Goal: Find contact information: Find contact information

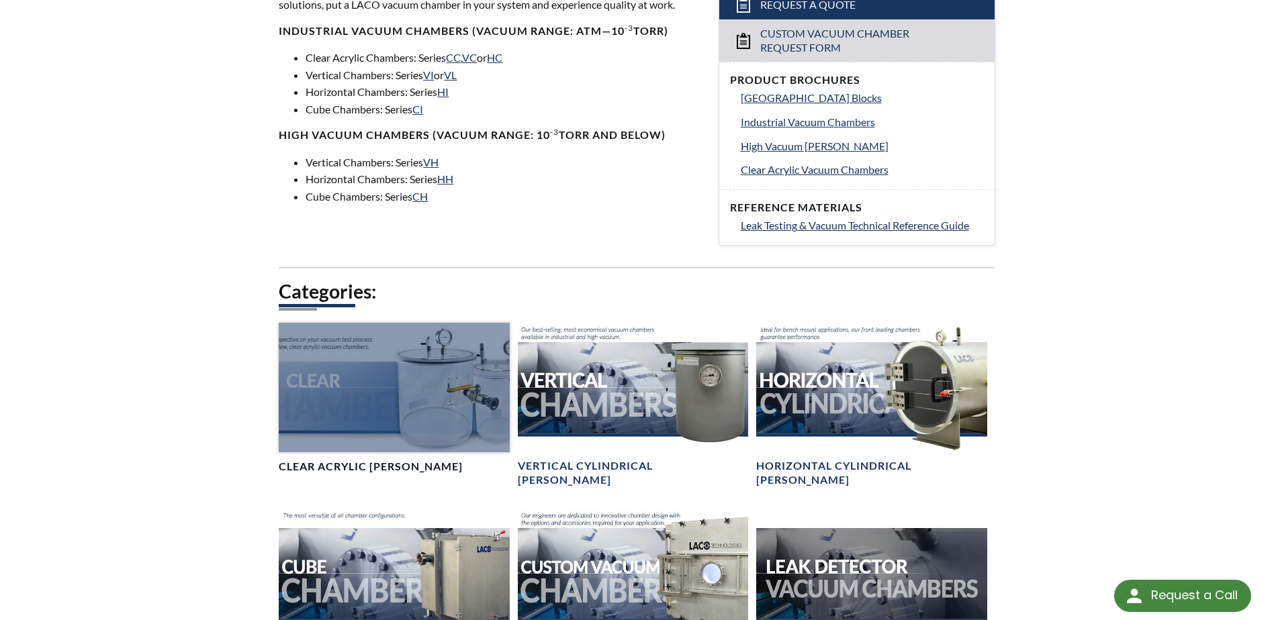
scroll to position [537, 0]
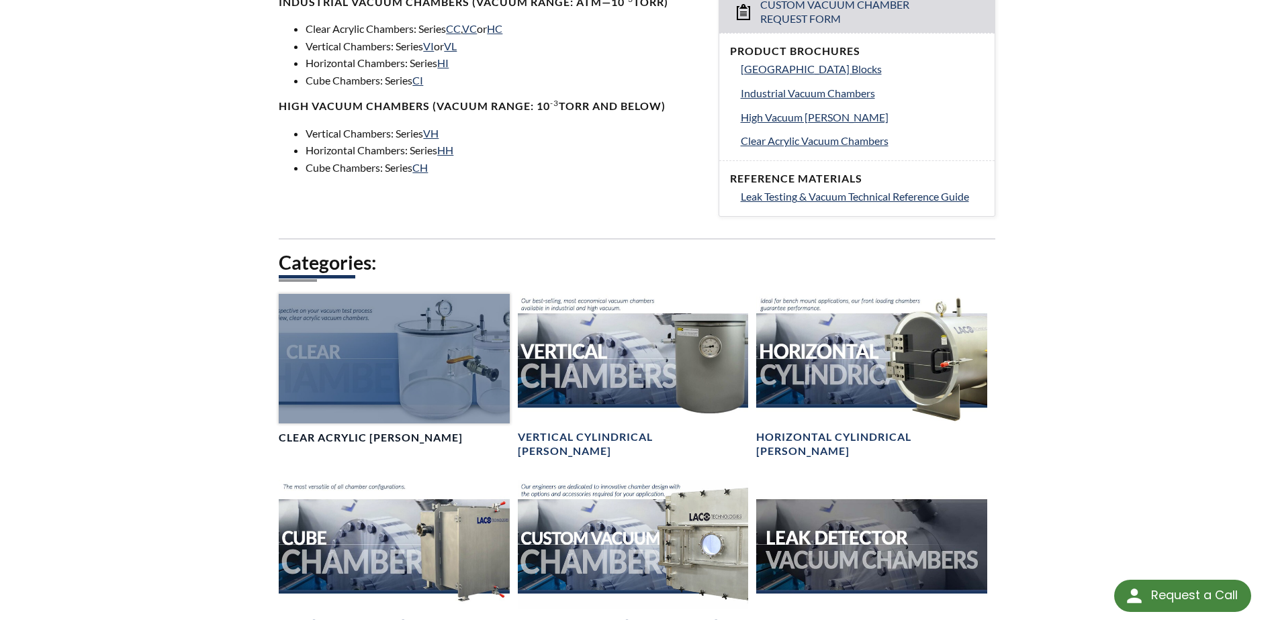
click at [398, 376] on div at bounding box center [394, 359] width 230 height 130
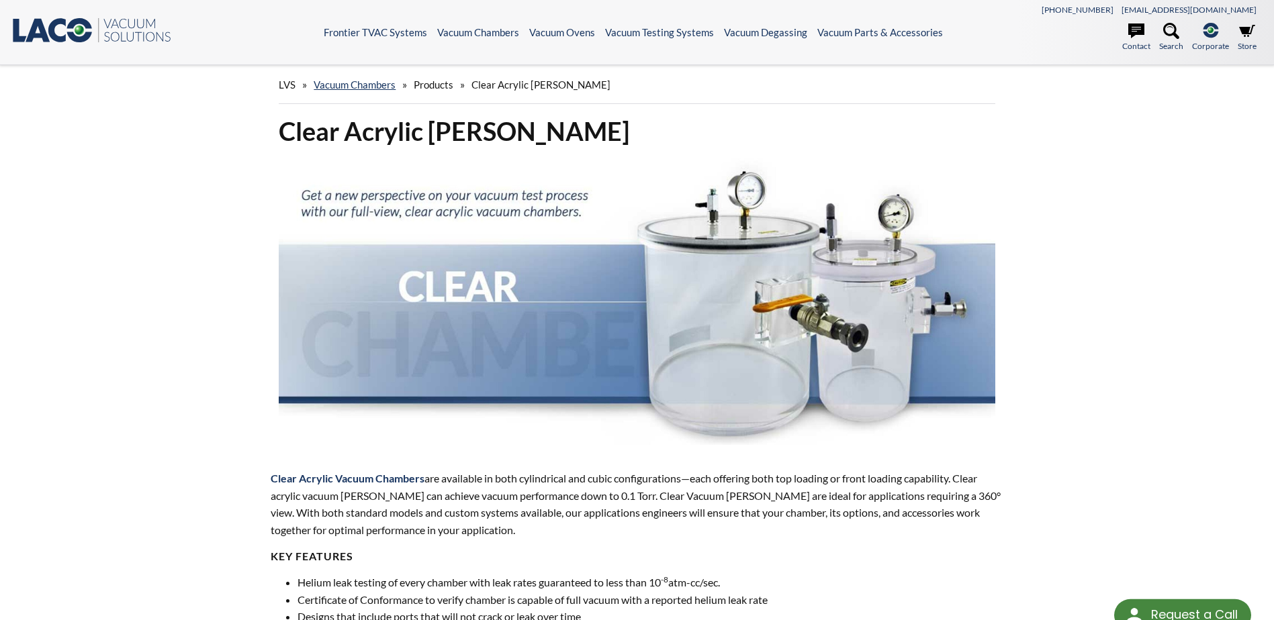
select select "Language Translate Widget"
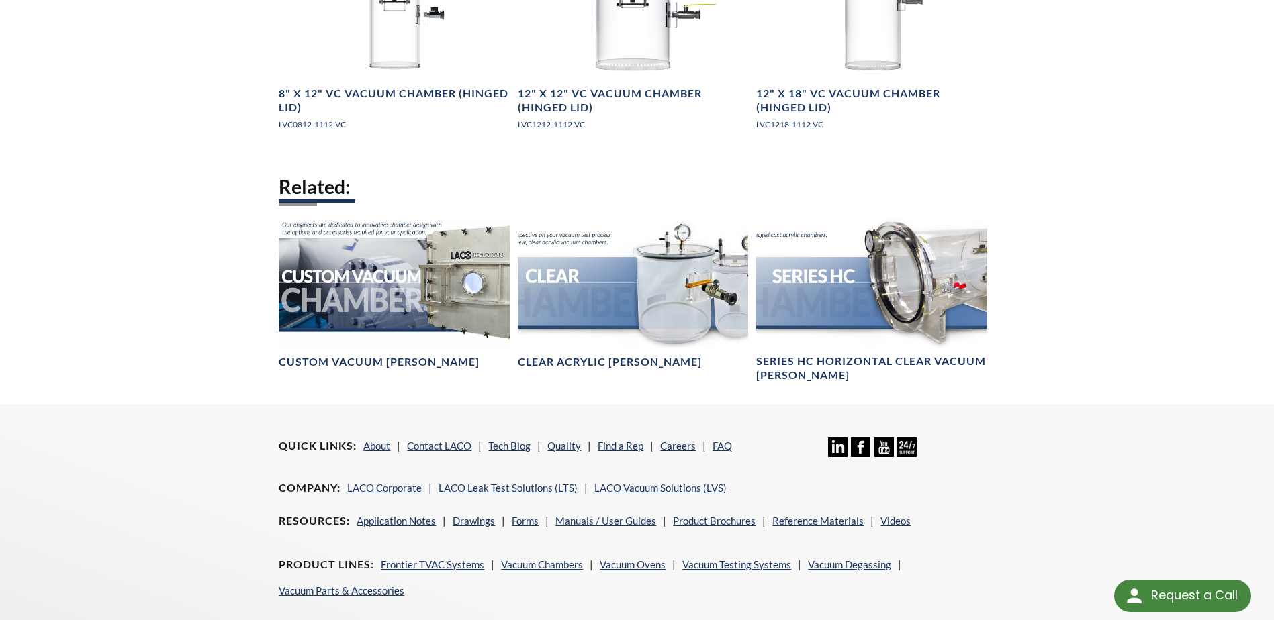
scroll to position [1220, 0]
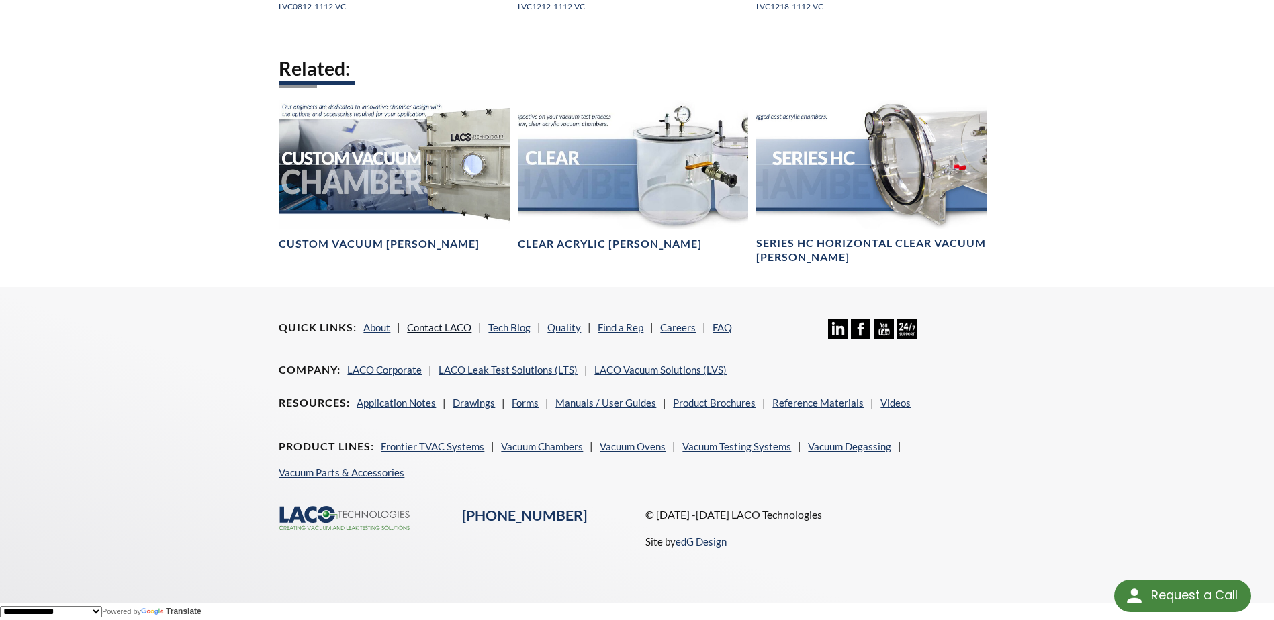
click at [449, 330] on link "Contact LACO" at bounding box center [439, 328] width 64 height 12
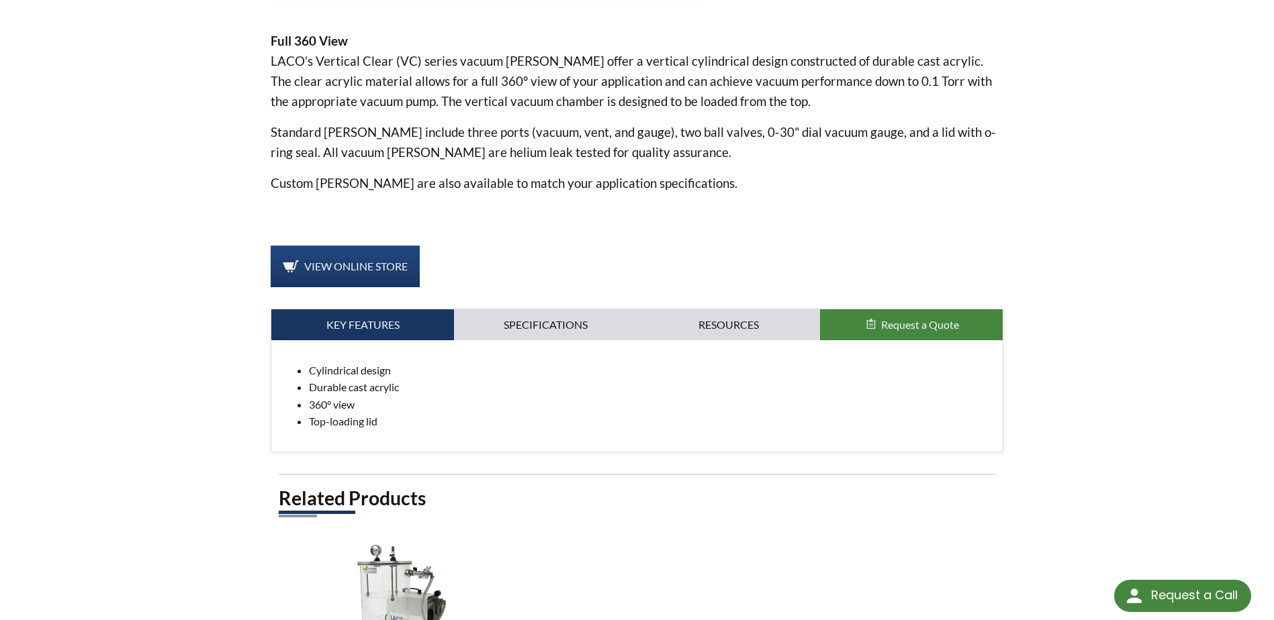
scroll to position [470, 0]
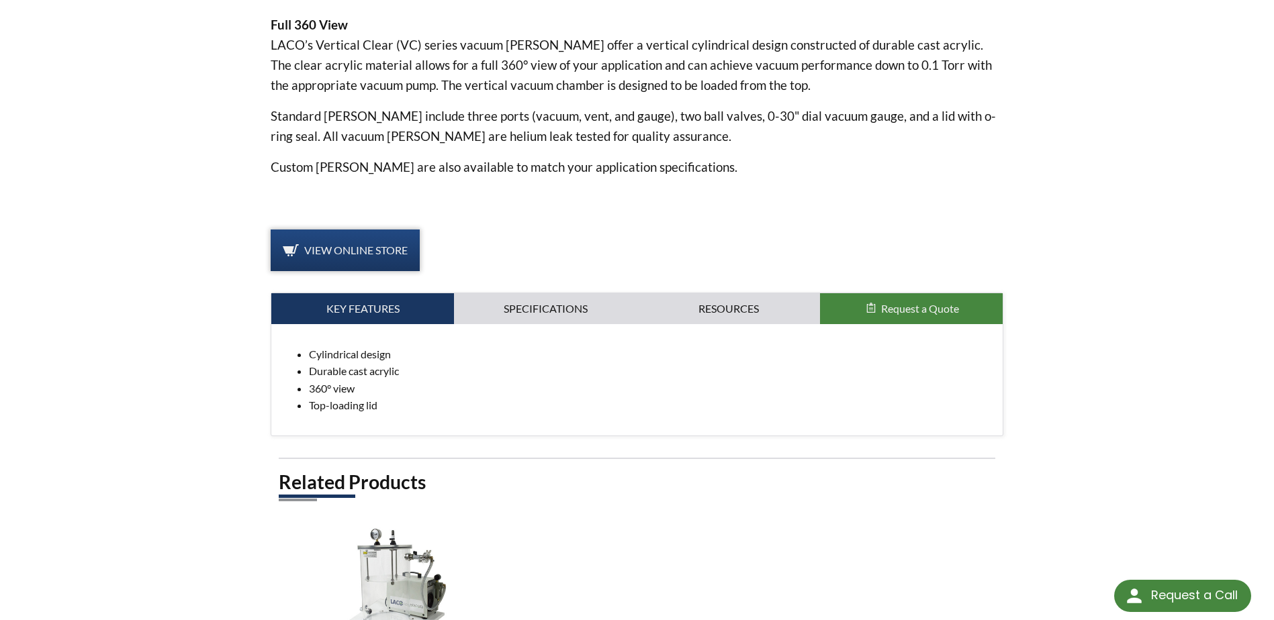
click at [338, 244] on span "View Online Store" at bounding box center [355, 250] width 103 height 13
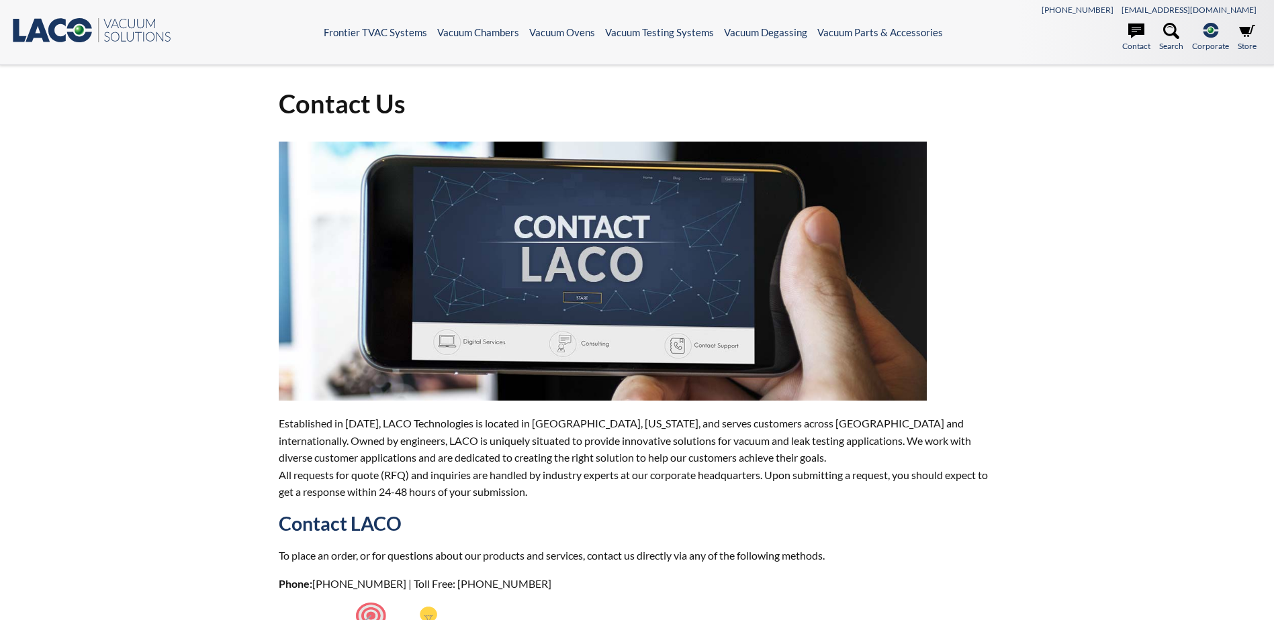
select select "Language Translate Widget"
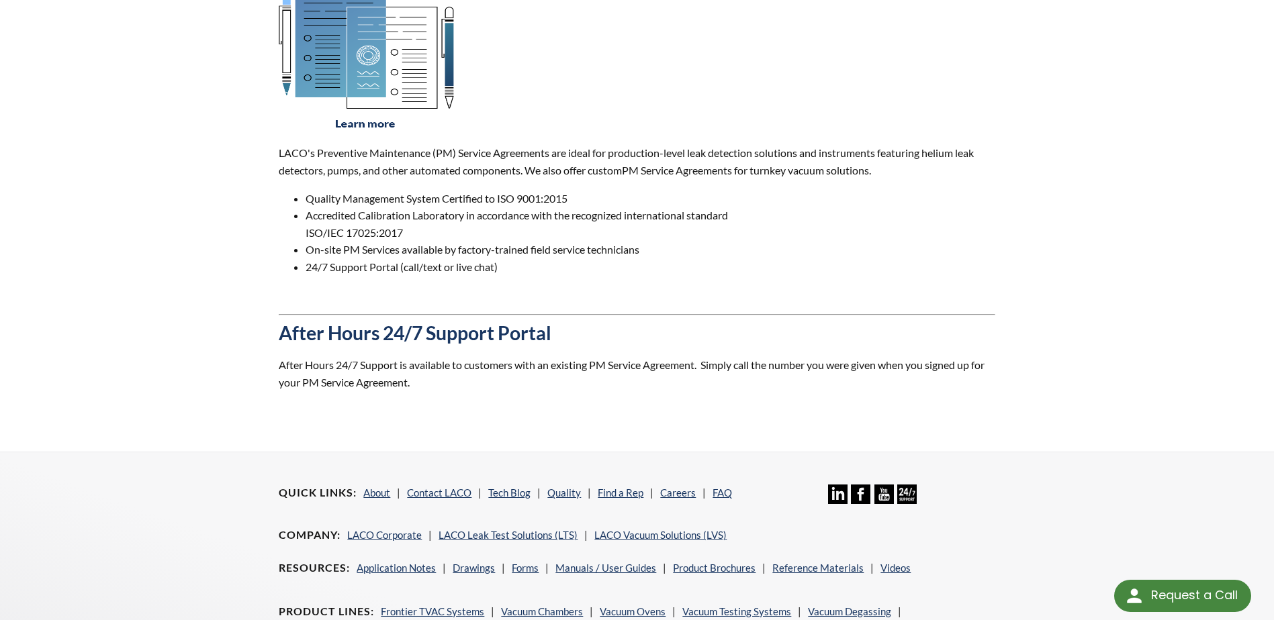
scroll to position [1074, 0]
